Goal: Find contact information: Find contact information

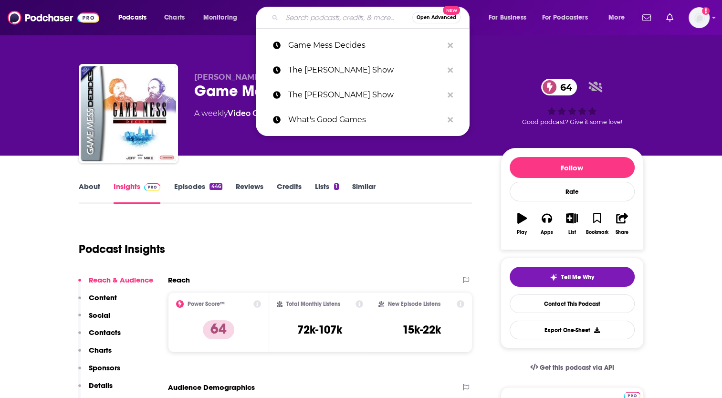
paste input "The XboxEra Podcast"
type input "The XboxEra Podcast"
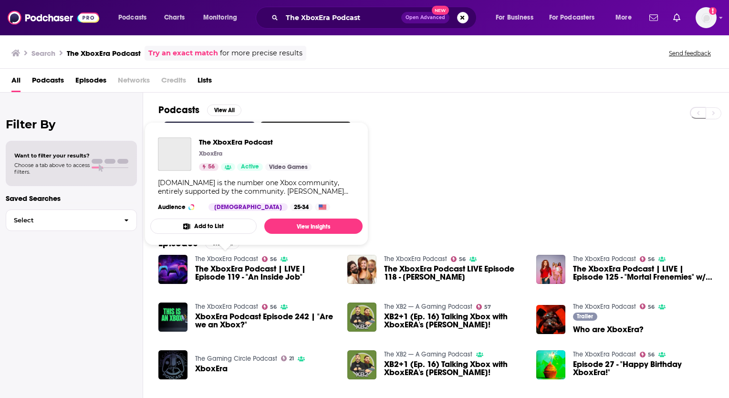
click at [231, 259] on link "The XboxEra Podcast" at bounding box center [226, 259] width 63 height 8
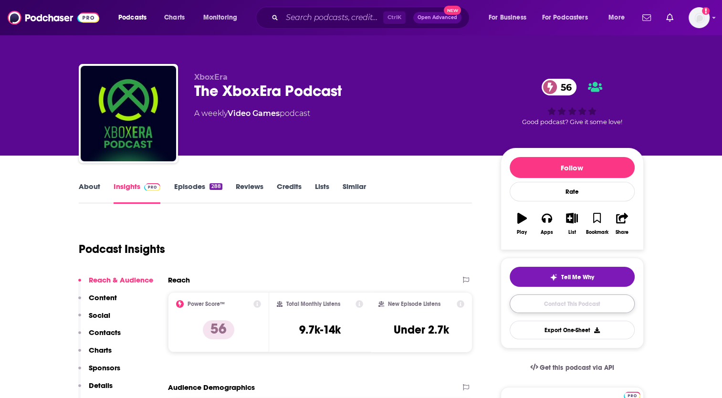
click at [574, 304] on link "Contact This Podcast" at bounding box center [571, 303] width 125 height 19
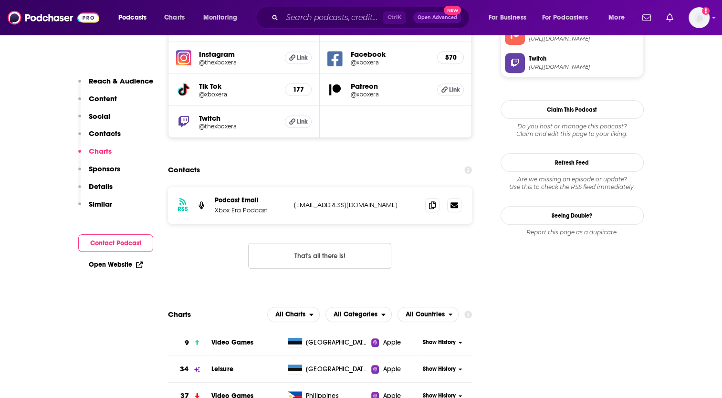
scroll to position [909, 0]
click at [433, 201] on icon at bounding box center [432, 205] width 7 height 8
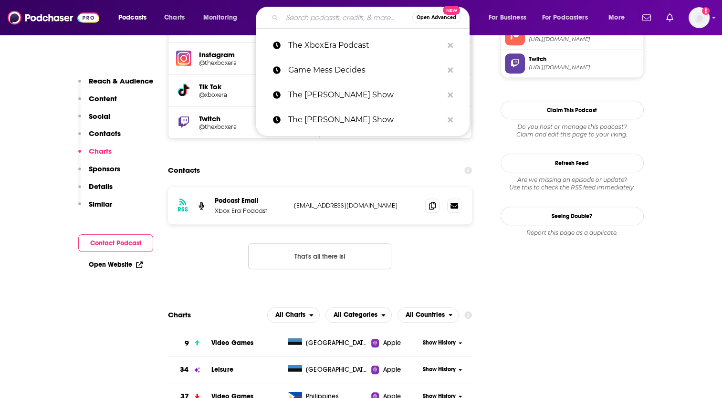
paste input "MinnMax"
type input "MinnMax"
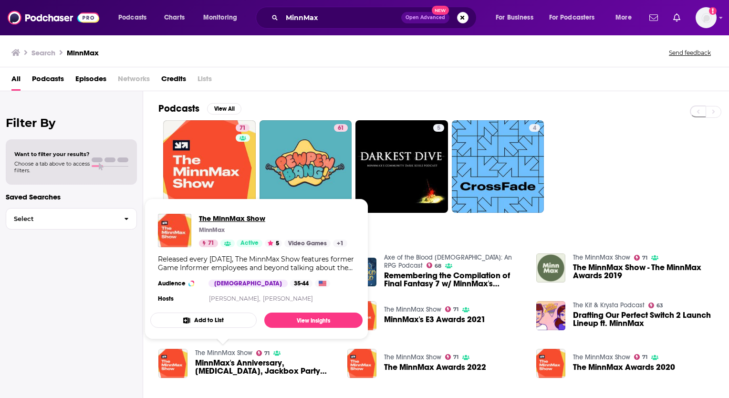
click at [223, 216] on span "The MinnMax Show" at bounding box center [273, 218] width 148 height 9
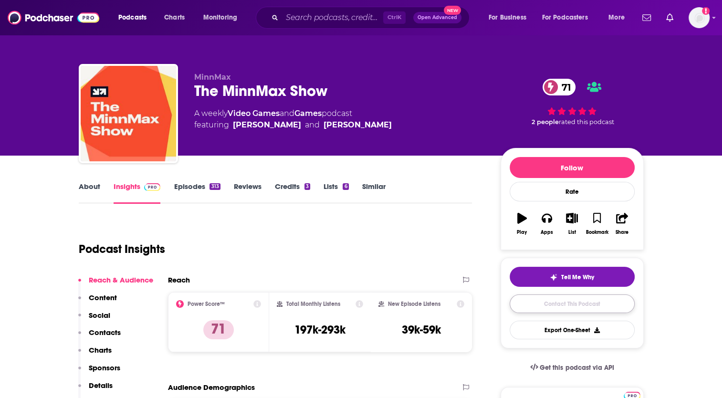
click at [570, 302] on link "Contact This Podcast" at bounding box center [571, 303] width 125 height 19
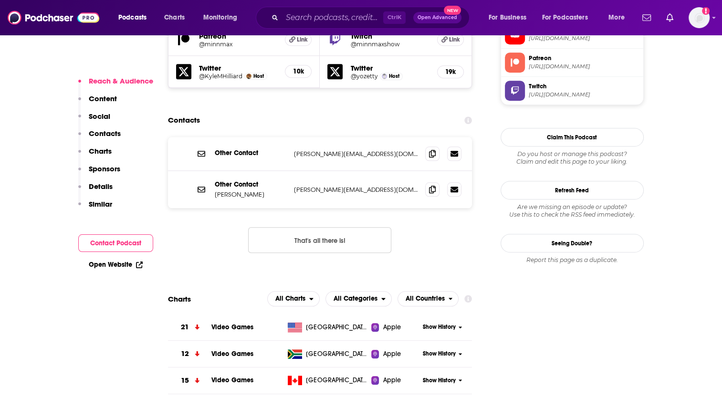
scroll to position [910, 0]
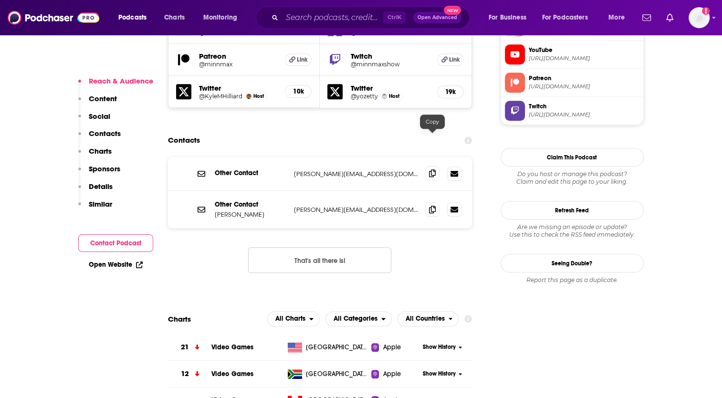
click at [432, 169] on icon at bounding box center [432, 173] width 7 height 8
click at [433, 205] on icon at bounding box center [432, 209] width 7 height 8
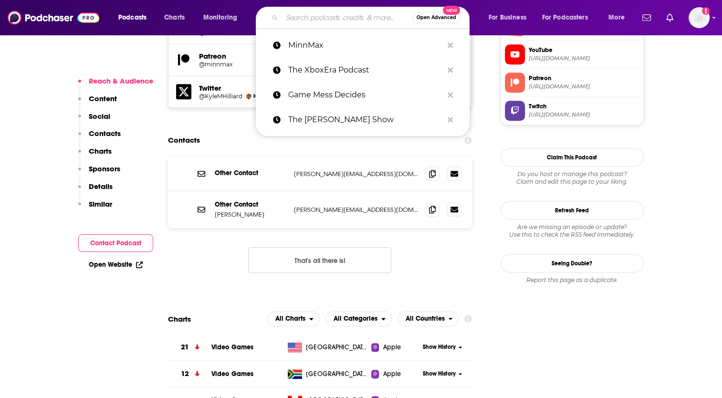
paste input "Sacred Symbols: A PlayStation Podcast"
type input "Sacred Symbols: A PlayStation Podcast"
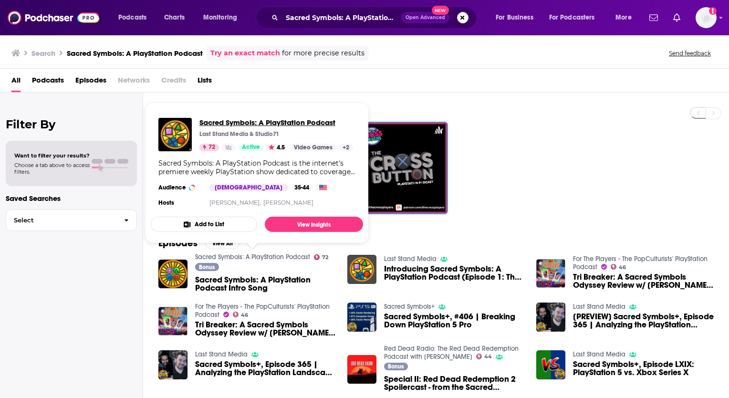
click at [245, 124] on span "Sacred Symbols: A PlayStation Podcast" at bounding box center [276, 122] width 154 height 9
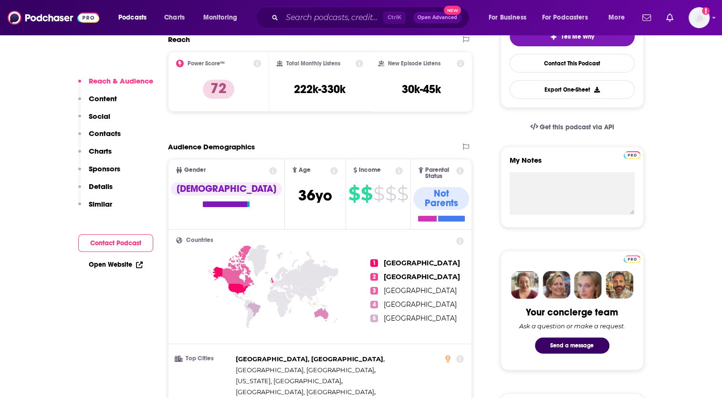
scroll to position [238, 0]
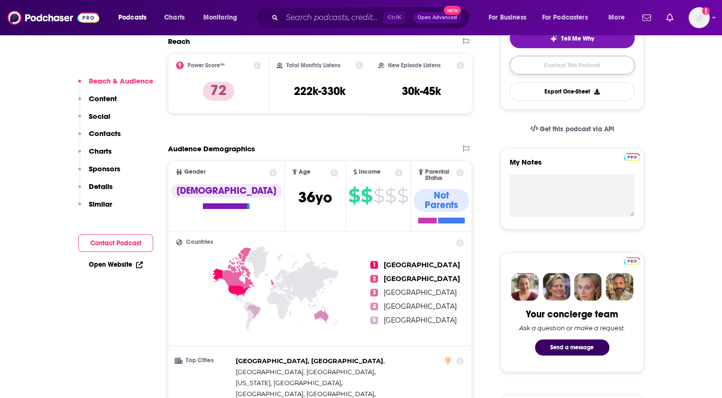
click at [556, 62] on link "Contact This Podcast" at bounding box center [571, 65] width 125 height 19
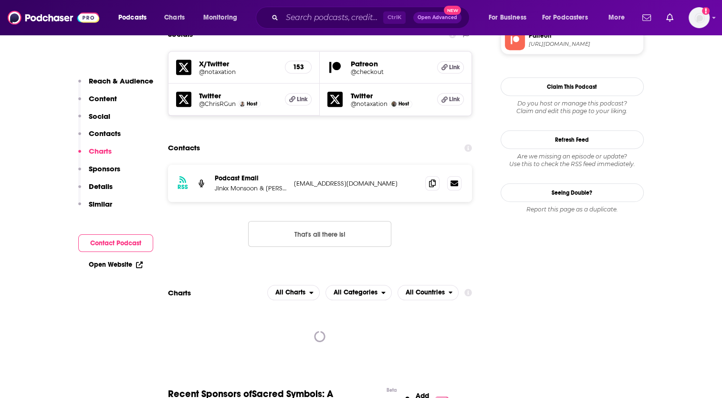
scroll to position [845, 0]
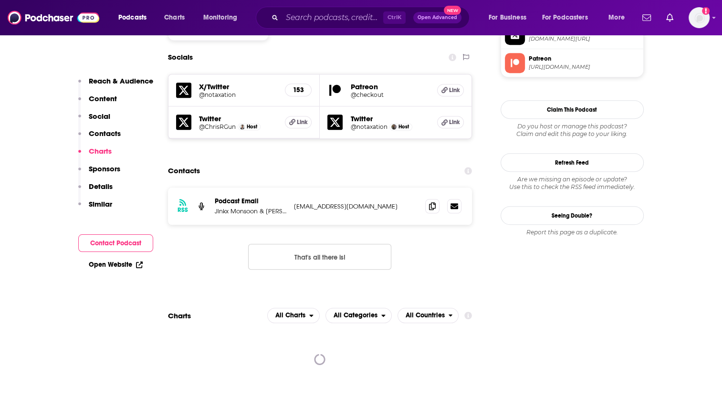
click at [277, 207] on p "Jinkx Monsoon & [PERSON_NAME] and Studio71" at bounding box center [251, 211] width 72 height 8
click at [432, 202] on icon at bounding box center [432, 206] width 7 height 8
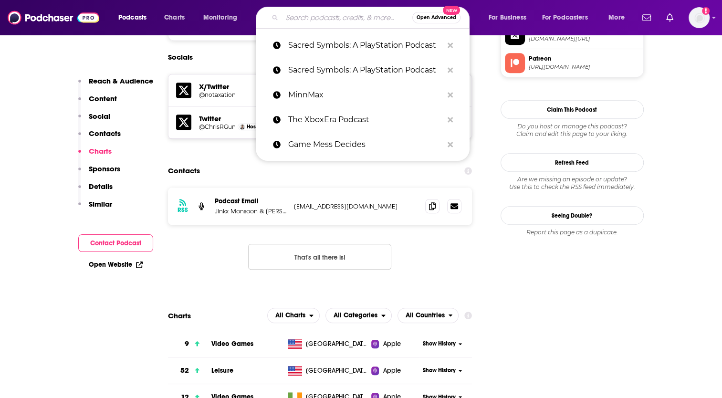
click at [298, 17] on input "Search podcasts, credits, & more..." at bounding box center [347, 17] width 130 height 15
paste input "IGN UK Podcast"
type input "IGN UK Podcast"
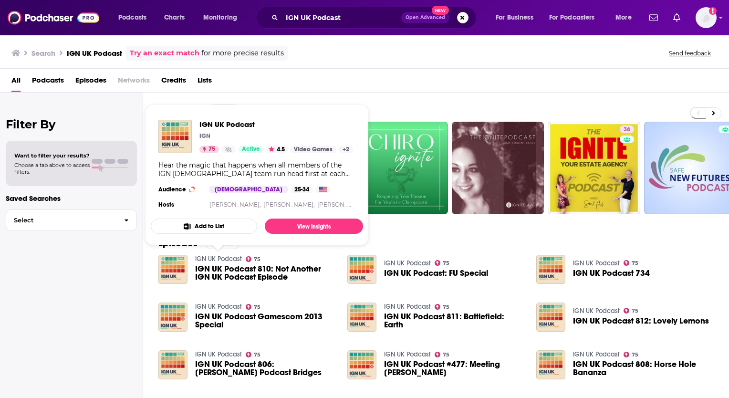
click at [231, 259] on link "IGN UK Podcast" at bounding box center [218, 259] width 47 height 8
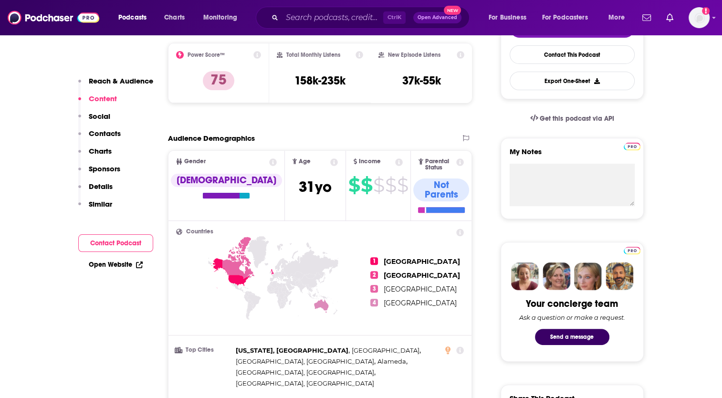
scroll to position [191, 0]
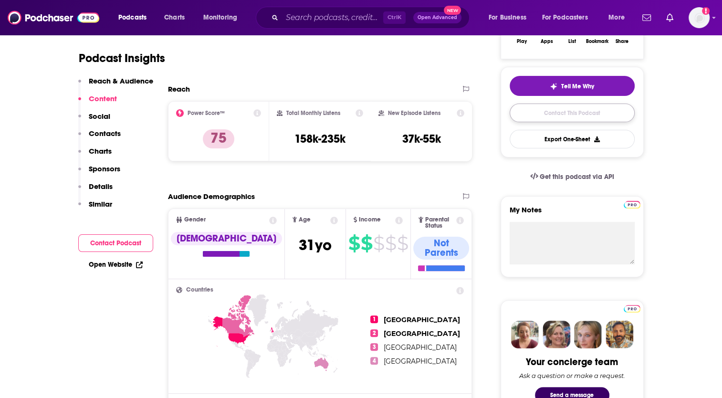
click at [549, 113] on link "Contact This Podcast" at bounding box center [571, 112] width 125 height 19
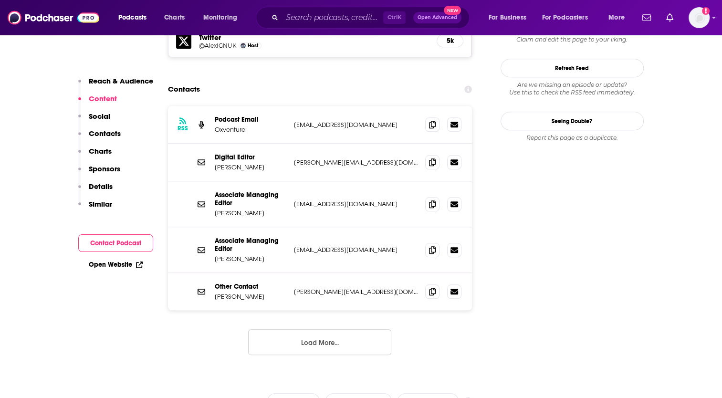
scroll to position [882, 0]
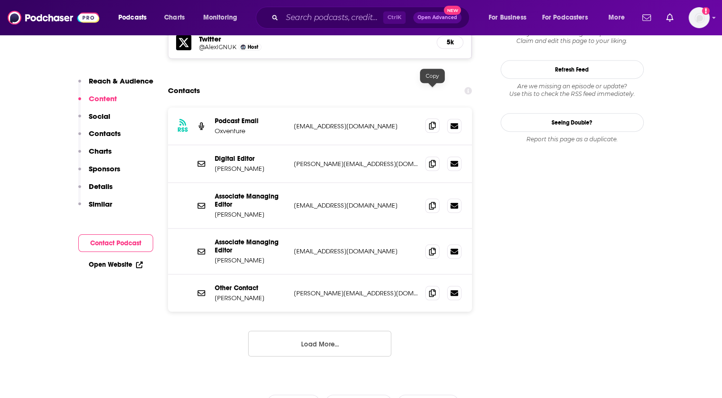
click at [431, 122] on icon at bounding box center [432, 126] width 7 height 8
click at [433, 159] on icon at bounding box center [432, 163] width 7 height 8
click at [433, 201] on icon at bounding box center [432, 205] width 7 height 8
click at [432, 247] on icon at bounding box center [432, 251] width 7 height 8
click at [433, 289] on icon at bounding box center [432, 293] width 7 height 8
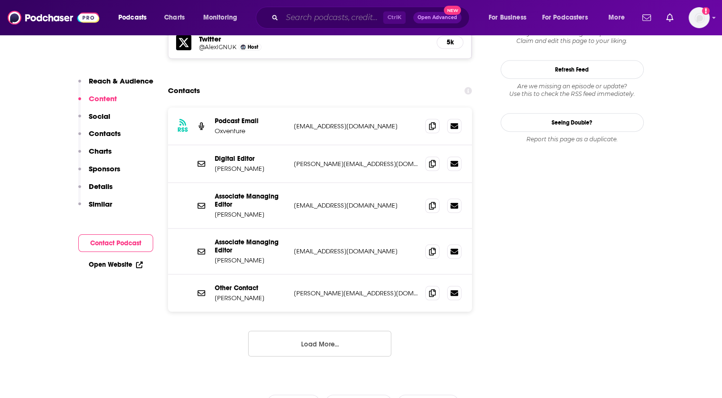
click at [301, 14] on input "Search podcasts, credits, & more..." at bounding box center [332, 17] width 101 height 15
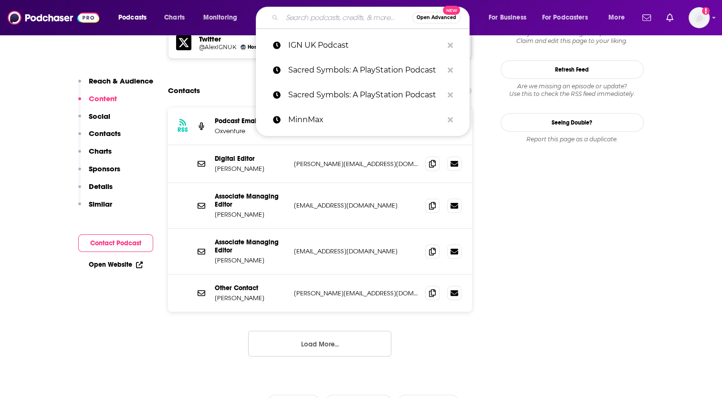
paste input "Triple Click"
type input "Triple Click"
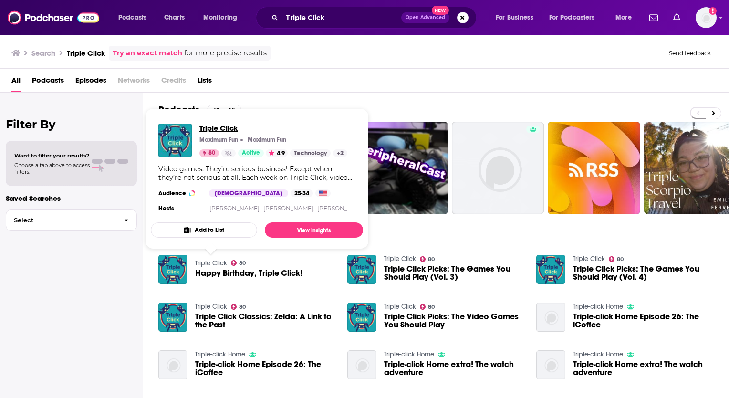
click at [215, 127] on span "Triple Click" at bounding box center [273, 128] width 148 height 9
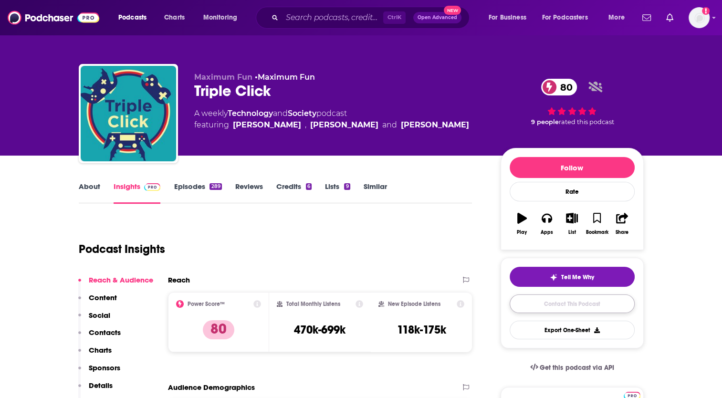
click at [582, 307] on link "Contact This Podcast" at bounding box center [571, 303] width 125 height 19
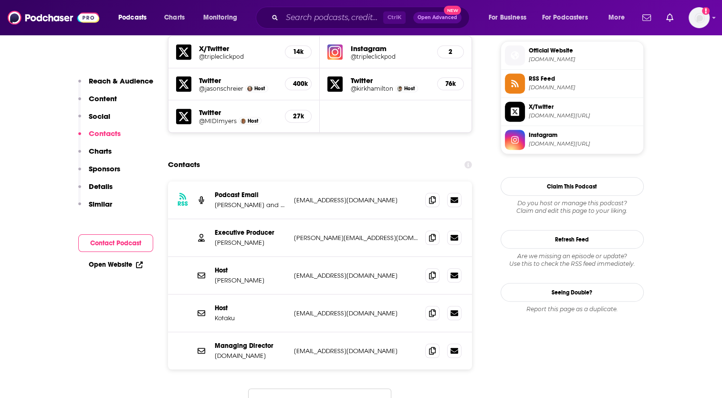
scroll to position [906, 0]
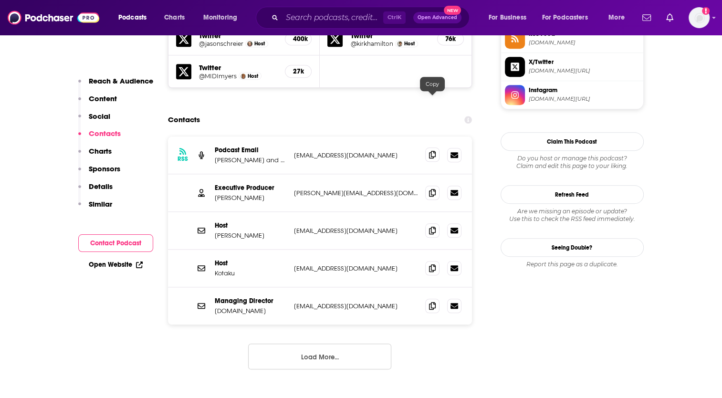
click at [434, 151] on icon at bounding box center [432, 155] width 7 height 8
click at [433, 188] on icon at bounding box center [432, 192] width 7 height 8
click at [432, 226] on icon at bounding box center [432, 230] width 7 height 8
click at [431, 264] on icon at bounding box center [432, 268] width 7 height 8
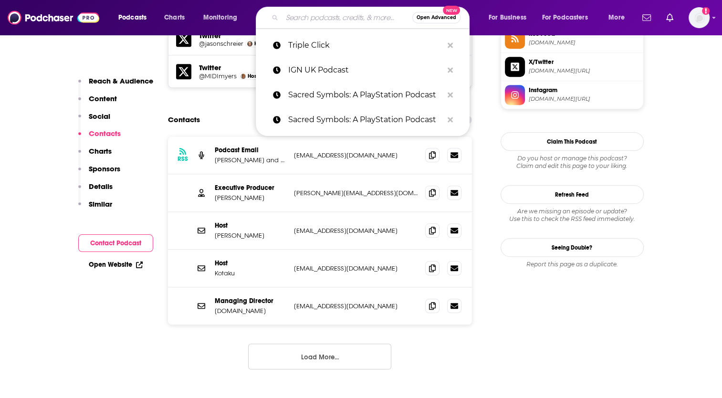
paste input "Friends Per Second"
type input "Friends Per Second"
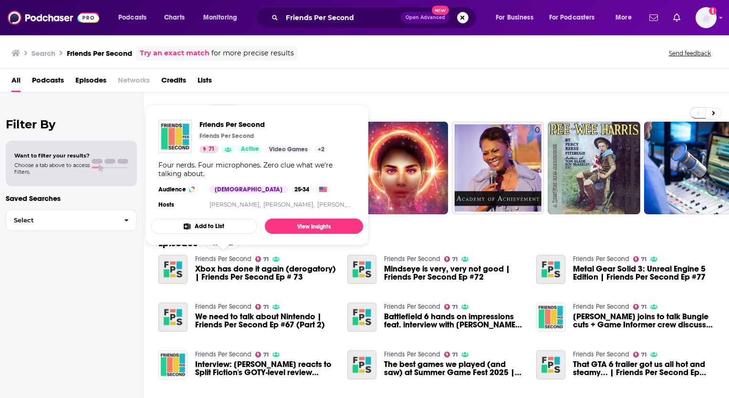
click at [233, 257] on link "Friends Per Second" at bounding box center [223, 259] width 56 height 8
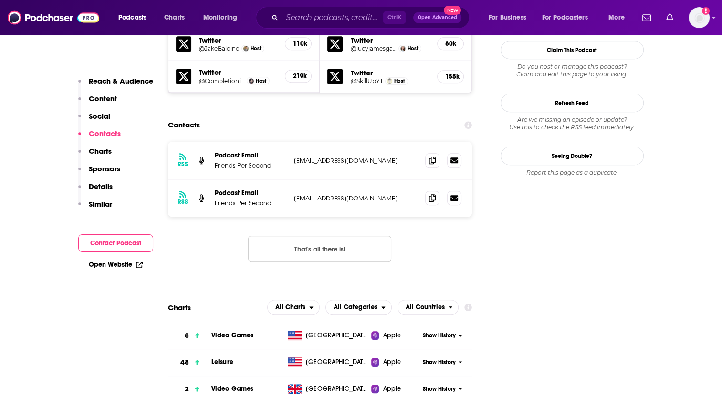
scroll to position [906, 0]
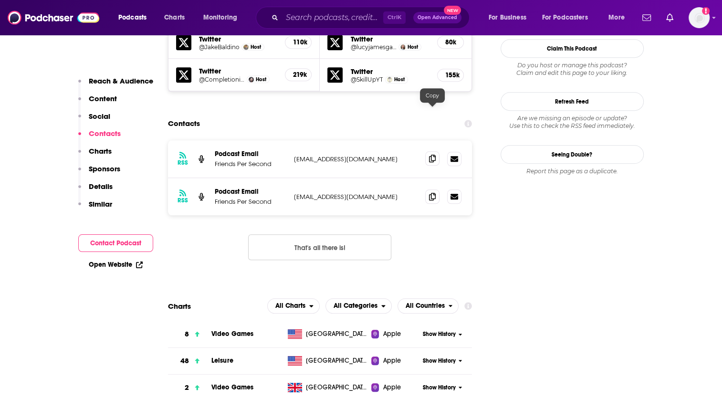
click at [433, 155] on icon at bounding box center [432, 159] width 7 height 8
click at [433, 192] on icon at bounding box center [432, 196] width 7 height 8
click at [434, 192] on icon at bounding box center [432, 196] width 7 height 8
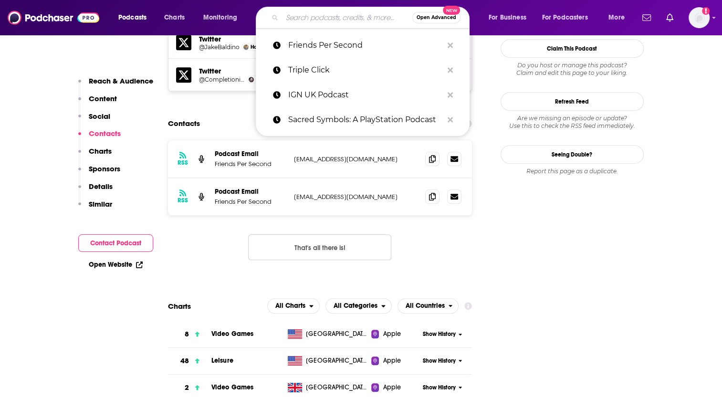
paste input "The WAN Show"
type input "The WAN Show"
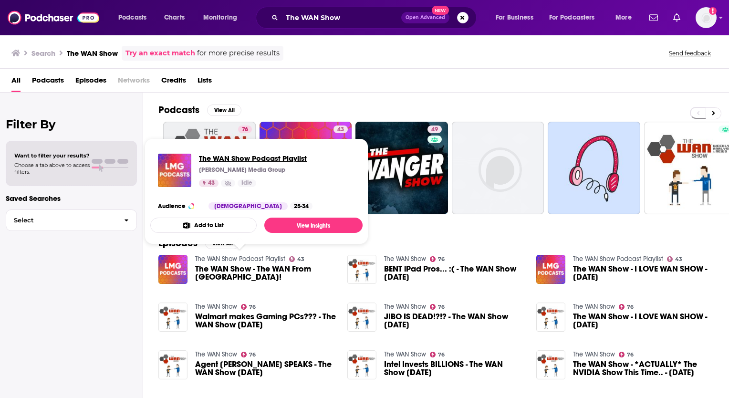
click at [238, 156] on span "The WAN Show Podcast Playlist" at bounding box center [253, 158] width 108 height 9
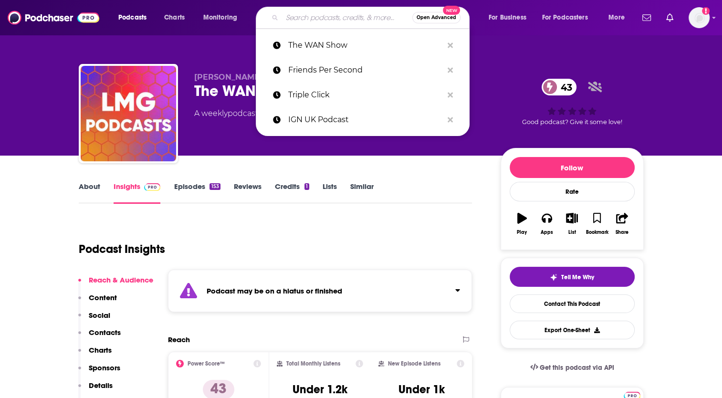
paste input "The Techmeme Ride Home"
type input "The Techmeme Ride Home"
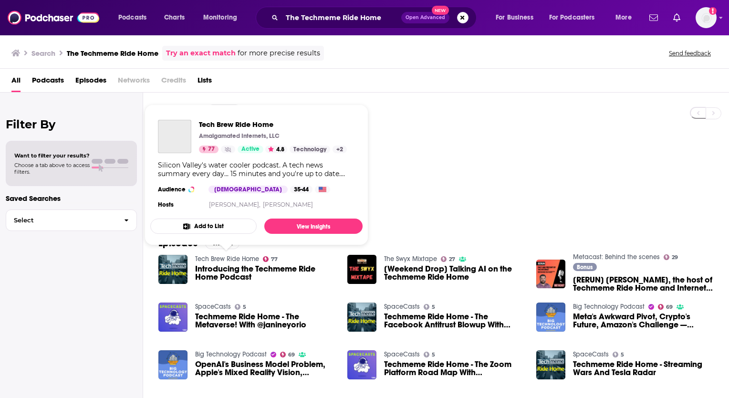
click at [230, 257] on link "Tech Brew Ride Home" at bounding box center [227, 259] width 64 height 8
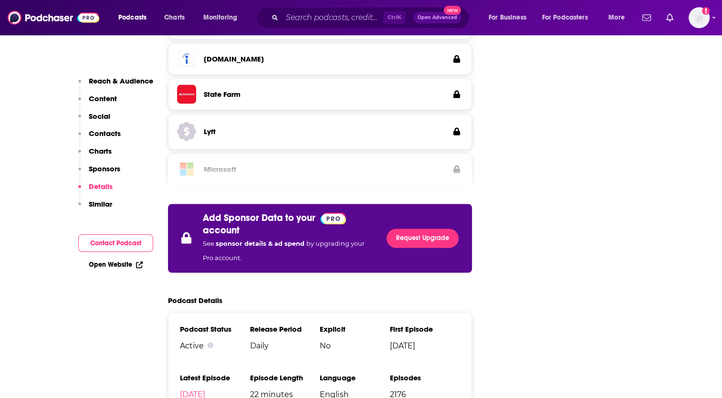
scroll to position [1717, 0]
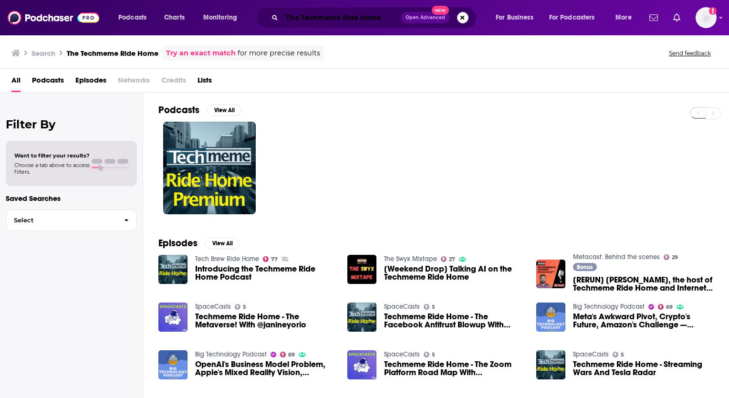
click at [301, 12] on input "The Techmeme Ride Home" at bounding box center [341, 17] width 119 height 15
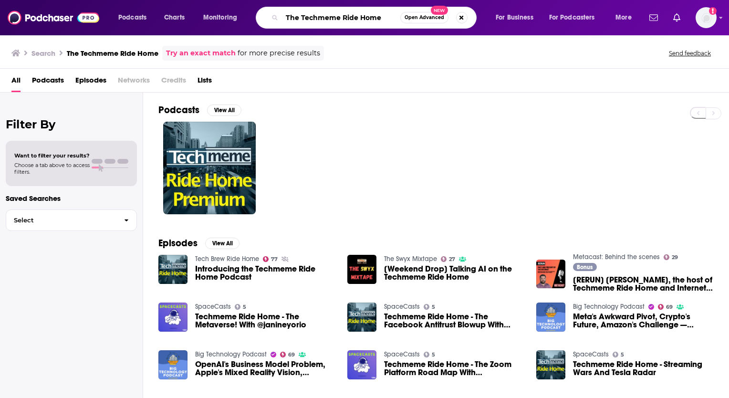
click at [386, 15] on input "The Techmeme Ride Home" at bounding box center [341, 17] width 118 height 15
type input "T"
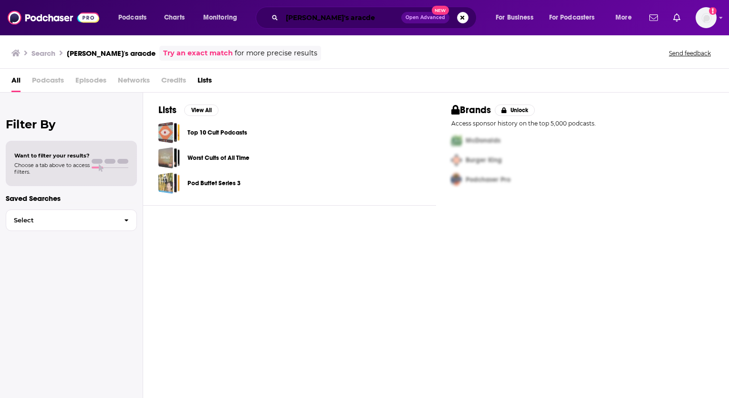
click at [352, 19] on input "[PERSON_NAME]'s aracde" at bounding box center [341, 17] width 119 height 15
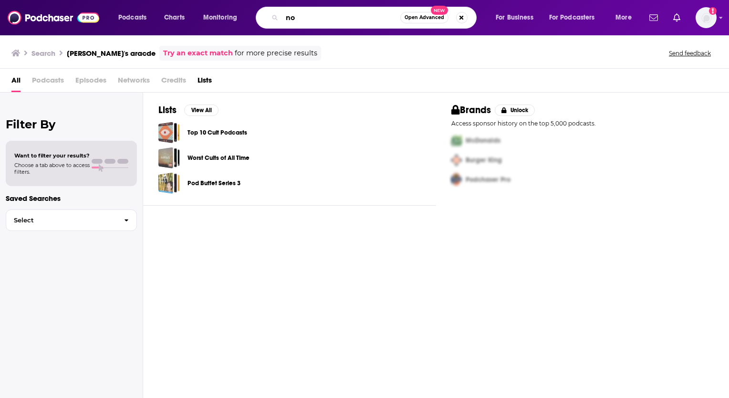
type input "n"
type input "The gadget man"
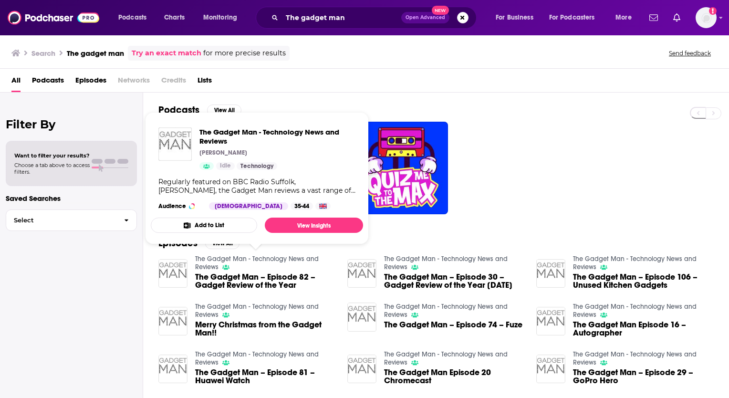
click at [227, 257] on link "The Gadget Man - Technology News and Reviews" at bounding box center [257, 263] width 124 height 16
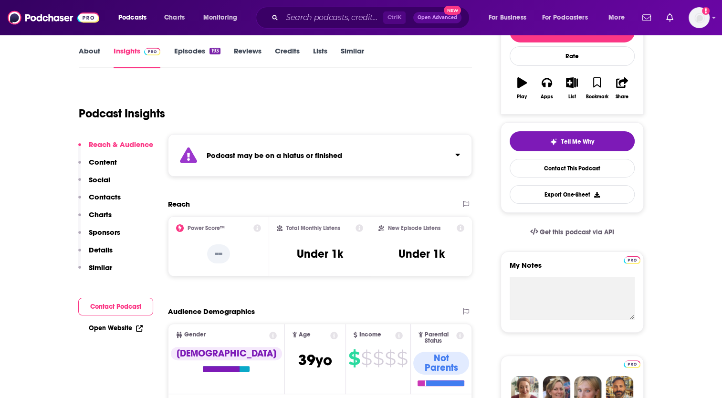
scroll to position [143, 0]
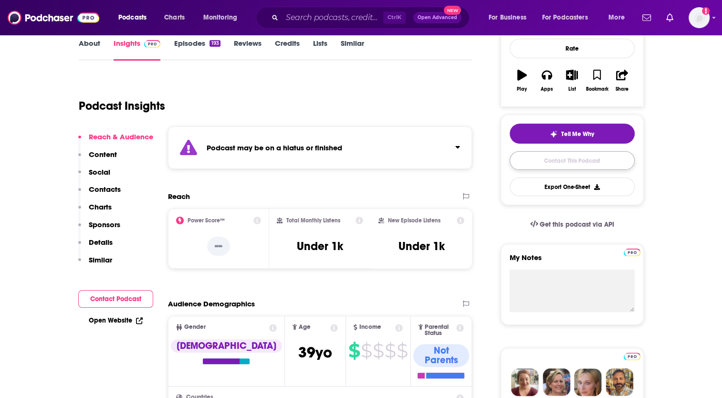
click at [607, 160] on link "Contact This Podcast" at bounding box center [571, 160] width 125 height 19
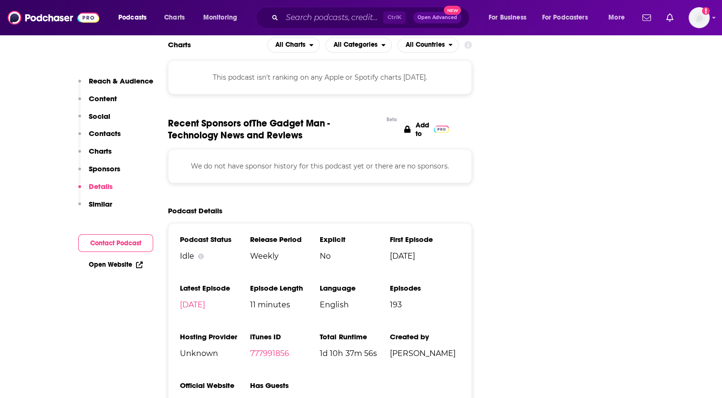
scroll to position [1135, 0]
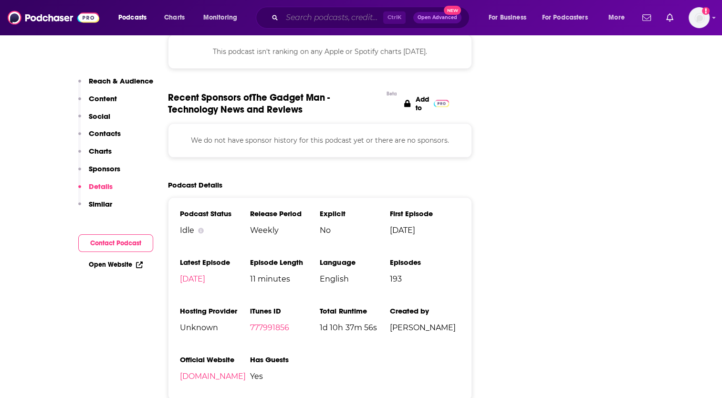
click at [364, 18] on input "Search podcasts, credits, & more..." at bounding box center [332, 17] width 101 height 15
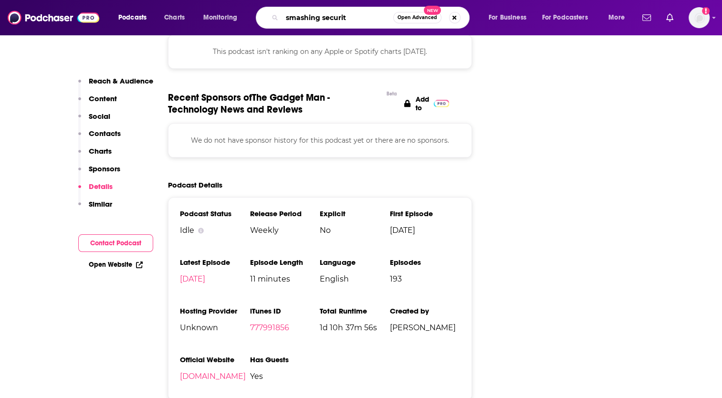
type input "smashing security"
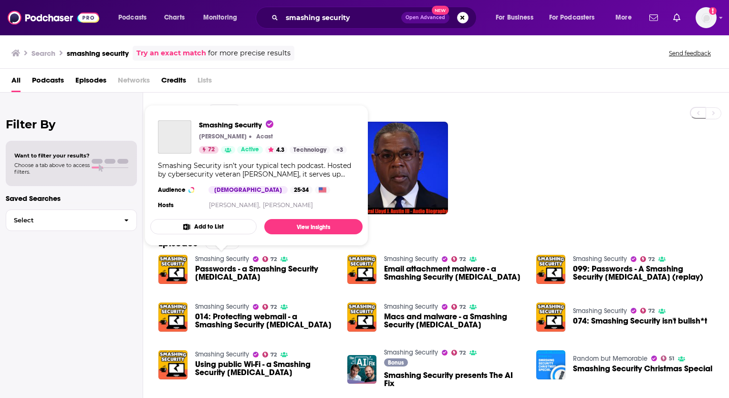
click at [220, 261] on link "Smashing Security" at bounding box center [222, 259] width 54 height 8
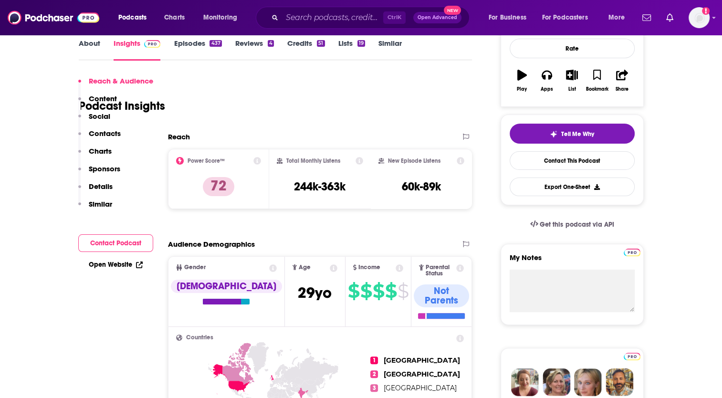
scroll to position [286, 0]
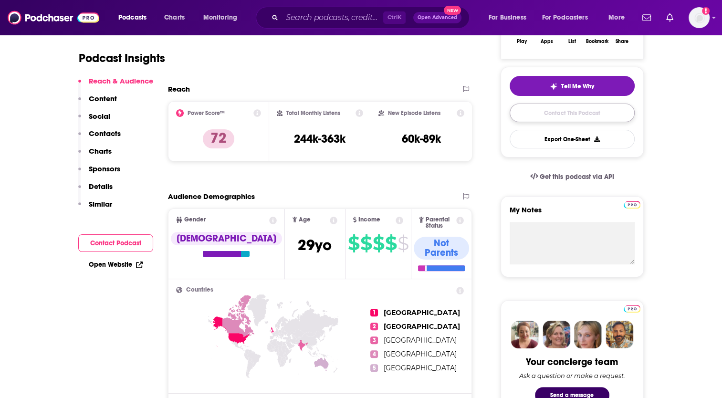
click at [575, 110] on link "Contact This Podcast" at bounding box center [571, 112] width 125 height 19
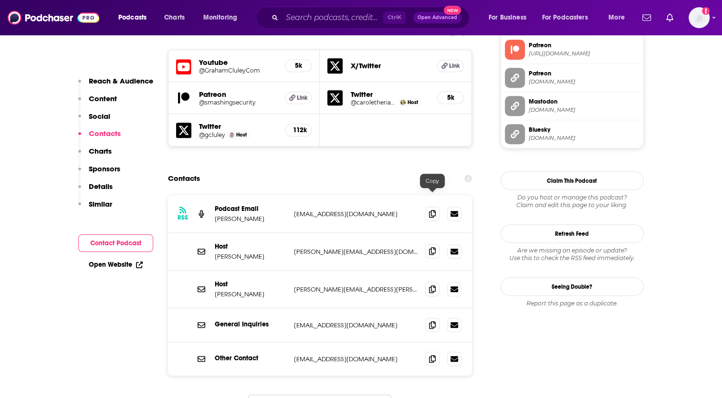
scroll to position [858, 0]
click at [433, 247] on icon at bounding box center [432, 251] width 7 height 8
click at [433, 285] on icon at bounding box center [432, 289] width 7 height 8
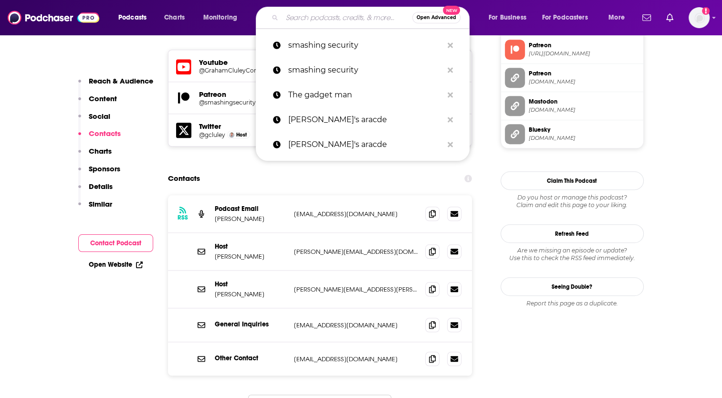
paste input "Accidental Tech Podcast"
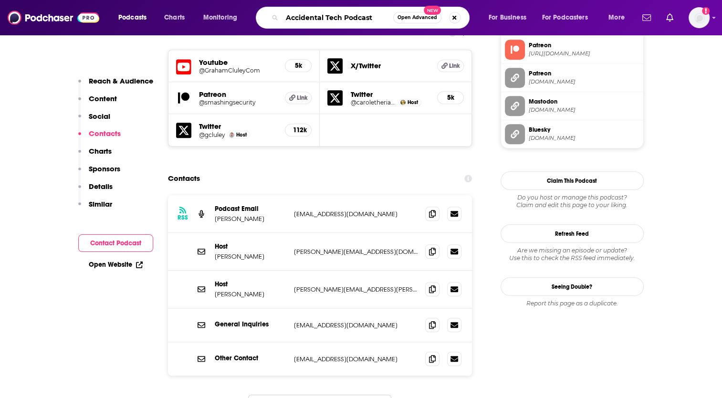
type input "Accidental Tech Podcast"
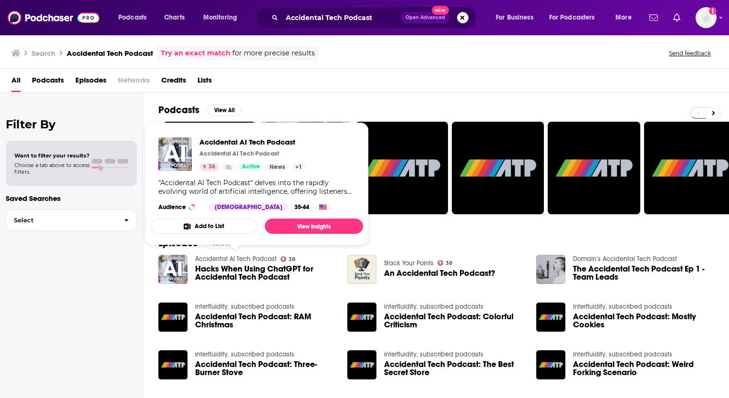
click at [216, 259] on link "Accidental AI Tech Podcast" at bounding box center [236, 259] width 82 height 8
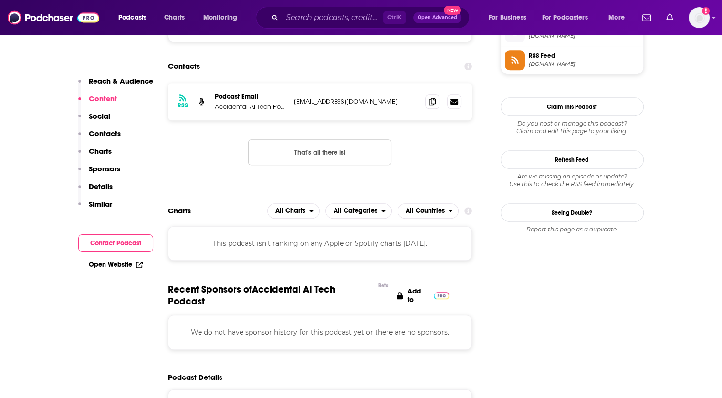
scroll to position [477, 0]
